Goal: Check status: Check status

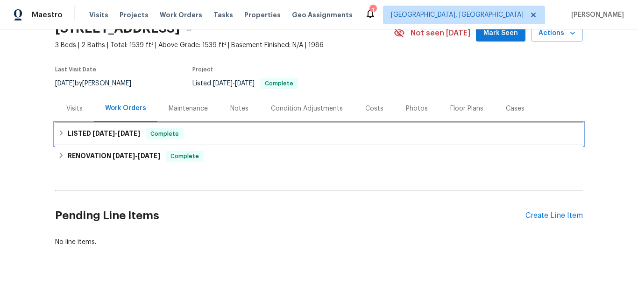
click at [92, 136] on span "8/20/25" at bounding box center [103, 133] width 22 height 7
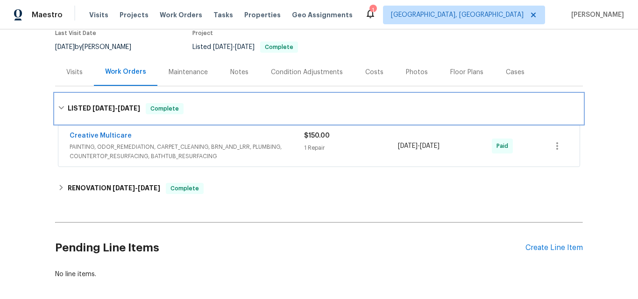
scroll to position [93, 0]
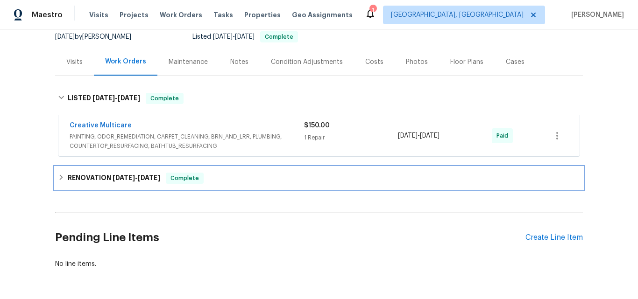
click at [105, 176] on h6 "RENOVATION 8/19/25 - 9/17/25" at bounding box center [114, 178] width 92 height 11
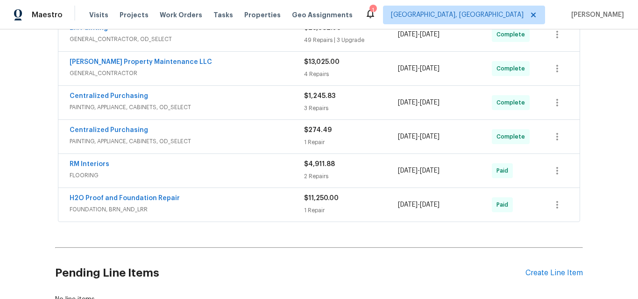
scroll to position [327, 0]
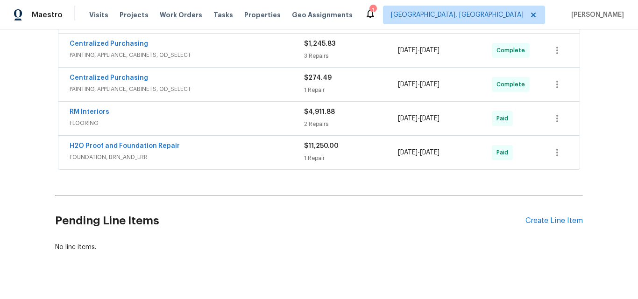
click at [135, 202] on h2 "Pending Line Items" at bounding box center [290, 220] width 470 height 43
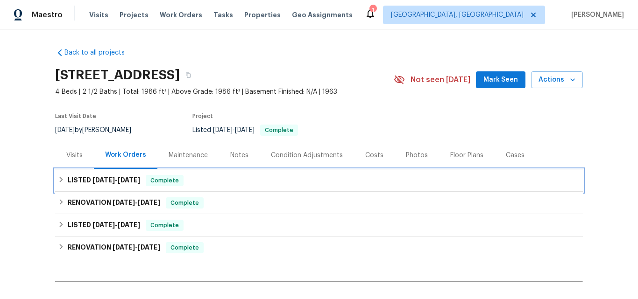
click at [106, 184] on h6 "LISTED 9/19/25 - 9/23/25" at bounding box center [104, 180] width 72 height 11
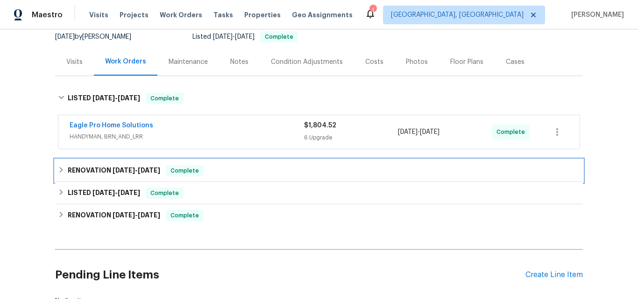
click at [89, 172] on h6 "RENOVATION 7/9/25 - 7/11/25" at bounding box center [114, 170] width 92 height 11
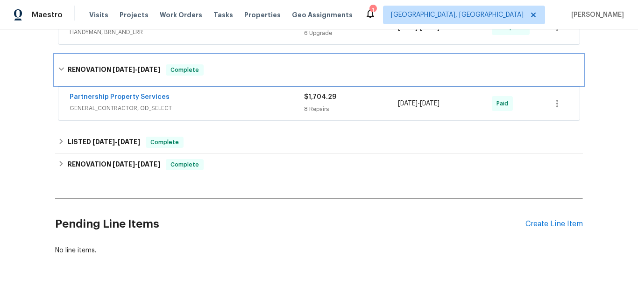
scroll to position [225, 0]
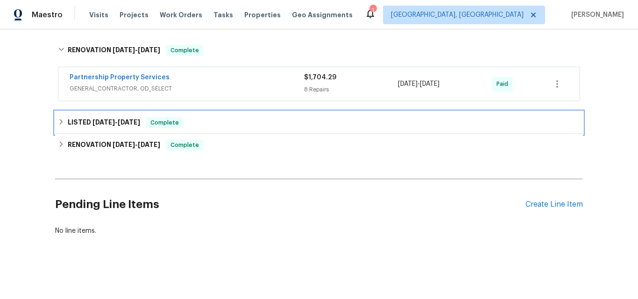
click at [96, 117] on h6 "LISTED 7/9/25 - 7/10/25" at bounding box center [104, 122] width 72 height 11
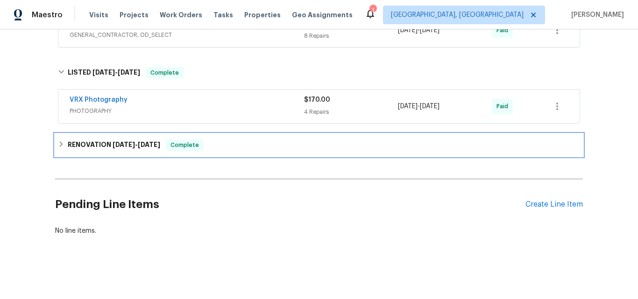
click at [95, 140] on h6 "RENOVATION 6/9/25 - 7/7/25" at bounding box center [114, 145] width 92 height 11
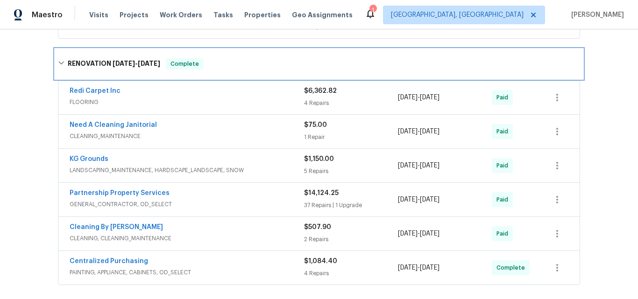
scroll to position [372, 0]
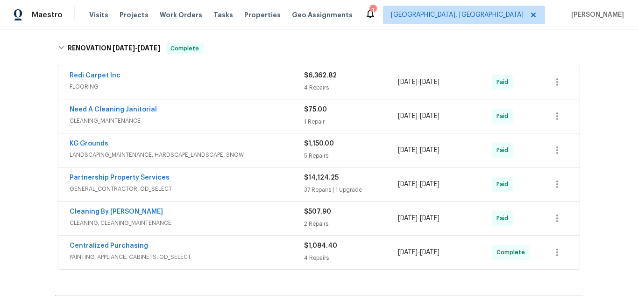
click at [425, 119] on span "7/6/2025 - 7/7/2025" at bounding box center [419, 116] width 42 height 9
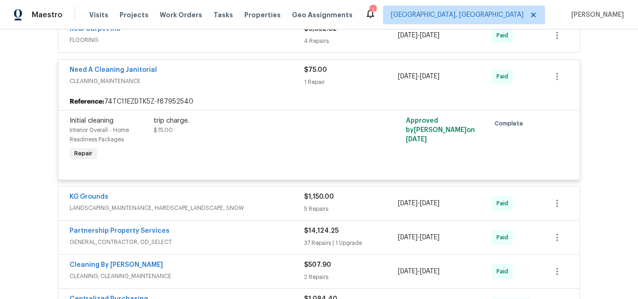
scroll to position [465, 0]
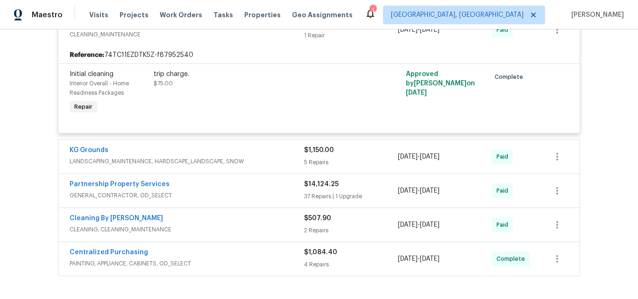
click at [369, 221] on div "$507.90" at bounding box center [351, 218] width 94 height 9
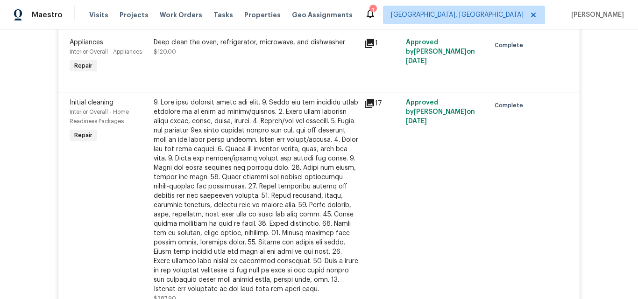
scroll to position [699, 0]
click at [390, 199] on div "17" at bounding box center [382, 201] width 42 height 211
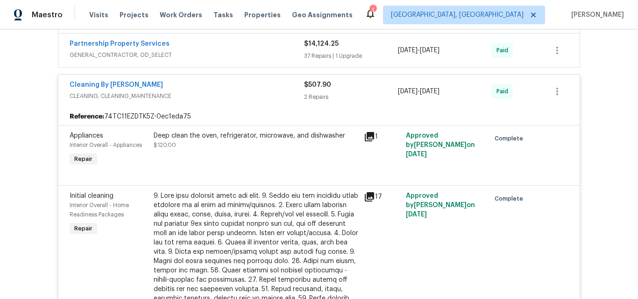
scroll to position [605, 0]
click at [176, 92] on div "Cleaning By Carrie" at bounding box center [187, 86] width 234 height 11
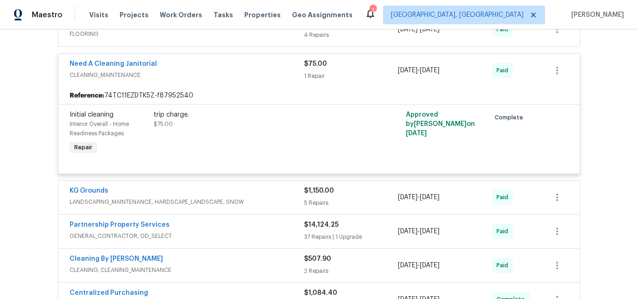
scroll to position [408, 0]
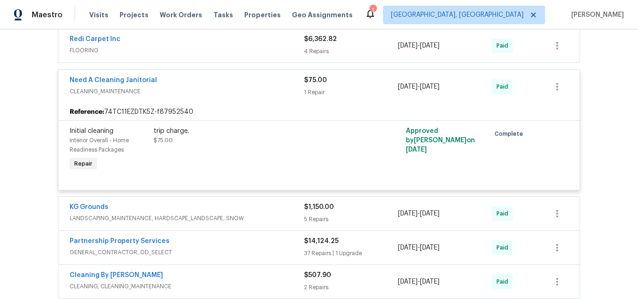
click at [171, 81] on div "Need A Cleaning Janitorial" at bounding box center [187, 81] width 234 height 11
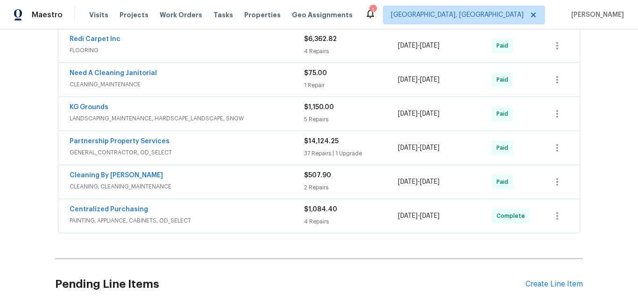
click at [186, 79] on div "Need A Cleaning Janitorial" at bounding box center [187, 74] width 234 height 11
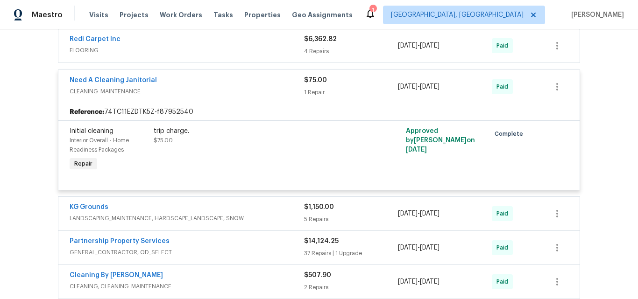
click at [19, 180] on div "Back to all projects 3198 Sunnyhollow Ln, Cincinnati, OH 45239 4 Beds | 2 1/2 B…" at bounding box center [319, 164] width 638 height 270
click at [344, 78] on div "$75.00" at bounding box center [351, 80] width 94 height 9
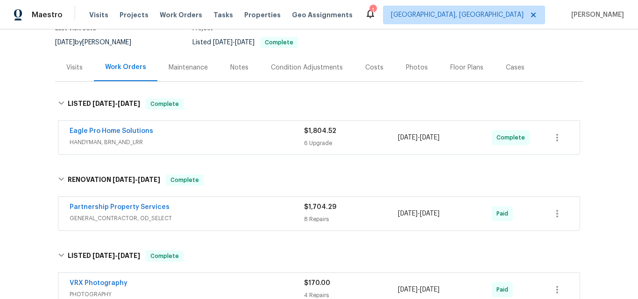
scroll to position [35, 0]
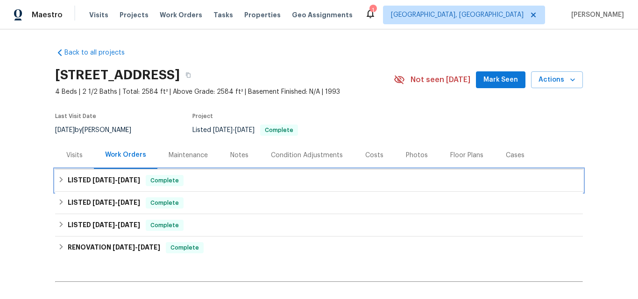
click at [87, 180] on h6 "LISTED [DATE] - [DATE]" at bounding box center [104, 180] width 72 height 11
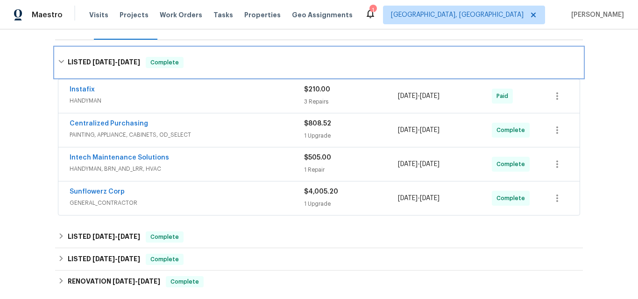
scroll to position [140, 0]
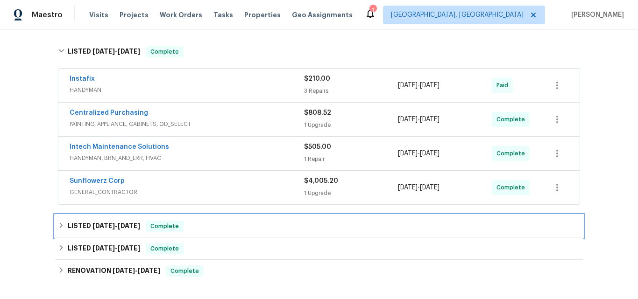
drag, startPoint x: 91, startPoint y: 232, endPoint x: 107, endPoint y: 203, distance: 33.0
click at [91, 231] on h6 "LISTED [DATE] - [DATE]" at bounding box center [104, 226] width 72 height 11
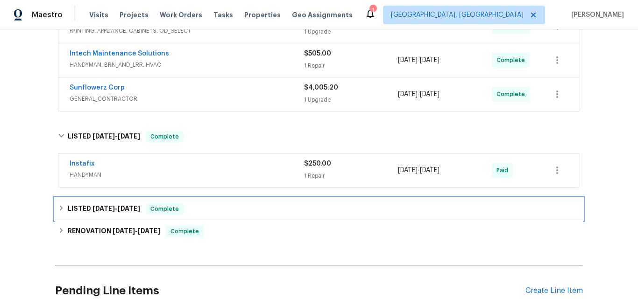
click at [87, 206] on h6 "LISTED [DATE] - [DATE]" at bounding box center [104, 209] width 72 height 11
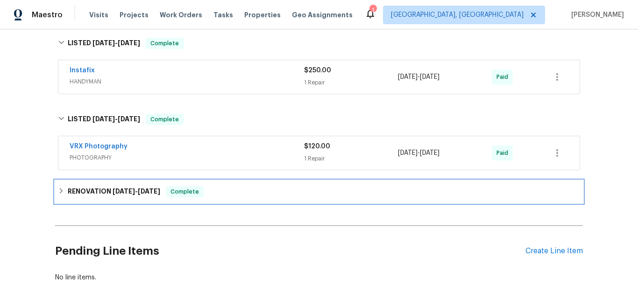
click at [102, 193] on h6 "RENOVATION [DATE] - [DATE]" at bounding box center [114, 191] width 92 height 11
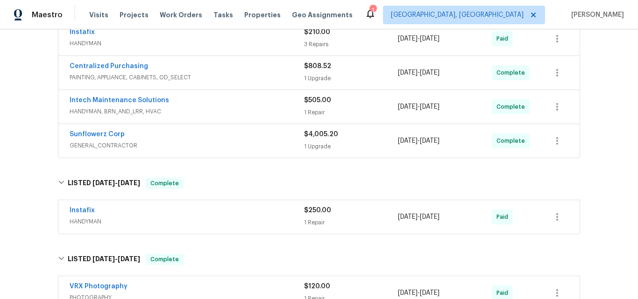
scroll to position [0, 0]
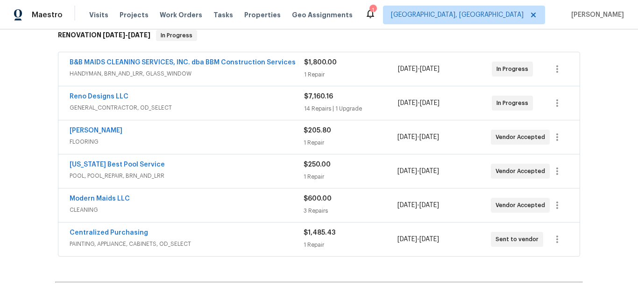
scroll to position [187, 0]
